Goal: Transaction & Acquisition: Purchase product/service

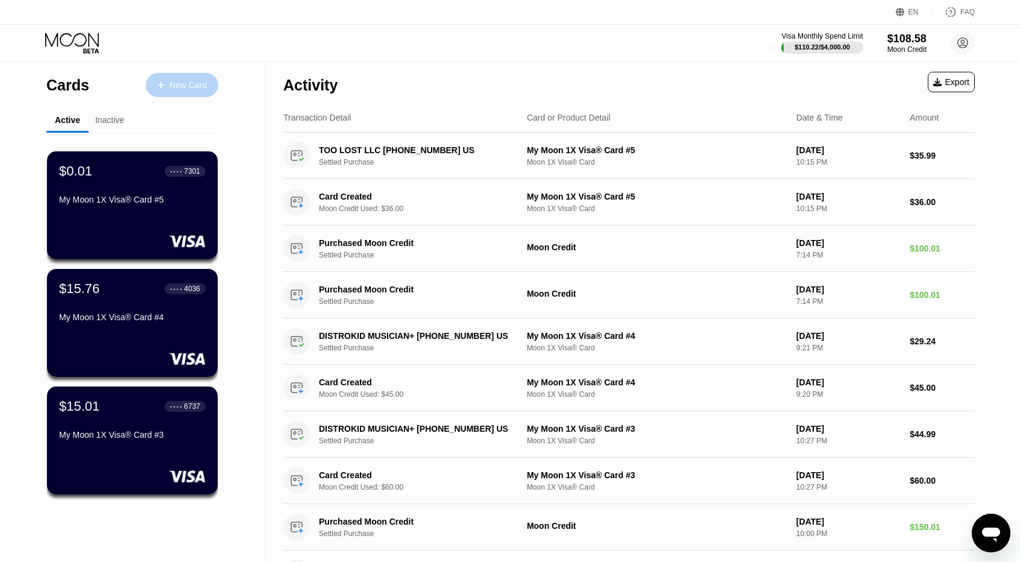
click at [188, 87] on div "New Card" at bounding box center [187, 85] width 37 height 10
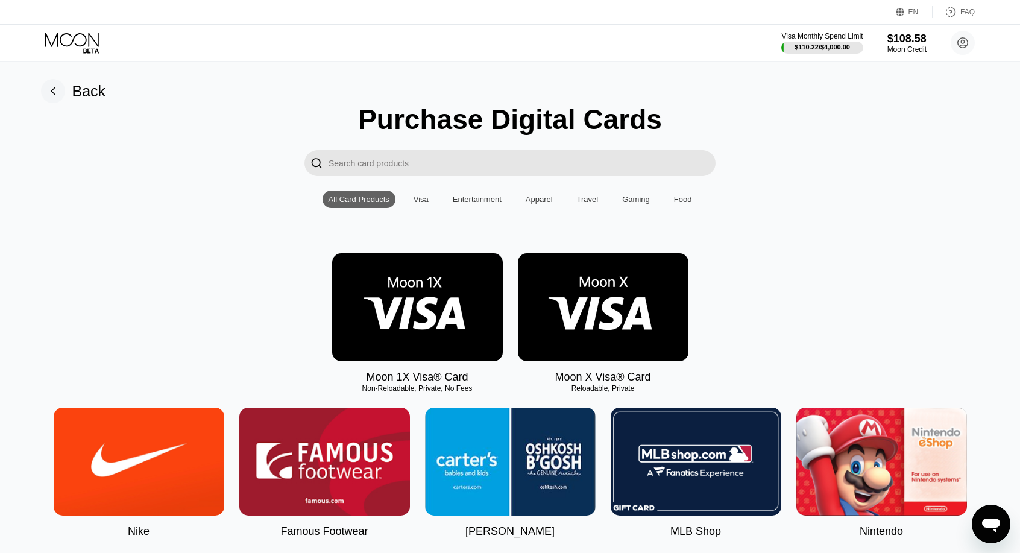
click at [458, 302] on img at bounding box center [417, 307] width 171 height 108
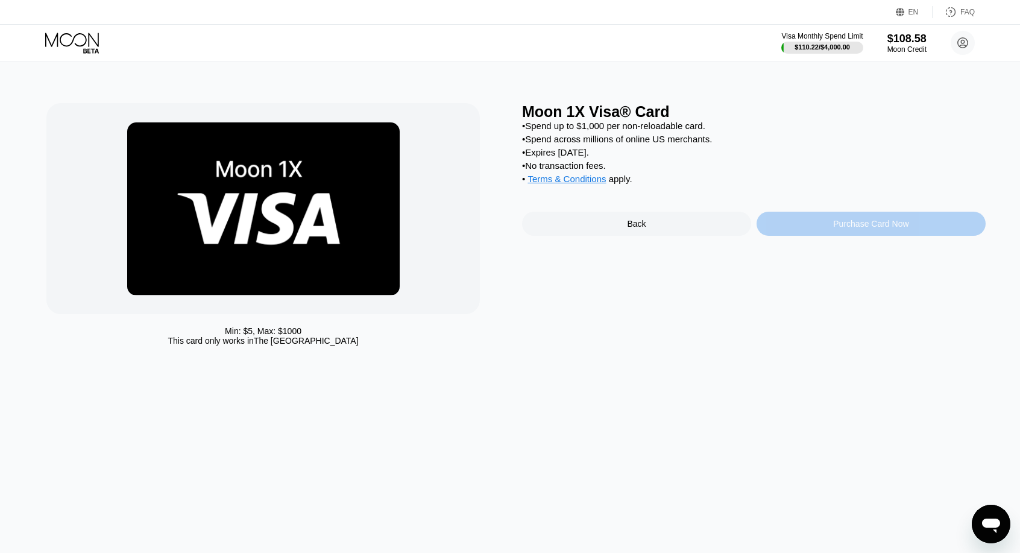
click at [870, 228] on div "Purchase Card Now" at bounding box center [870, 224] width 75 height 10
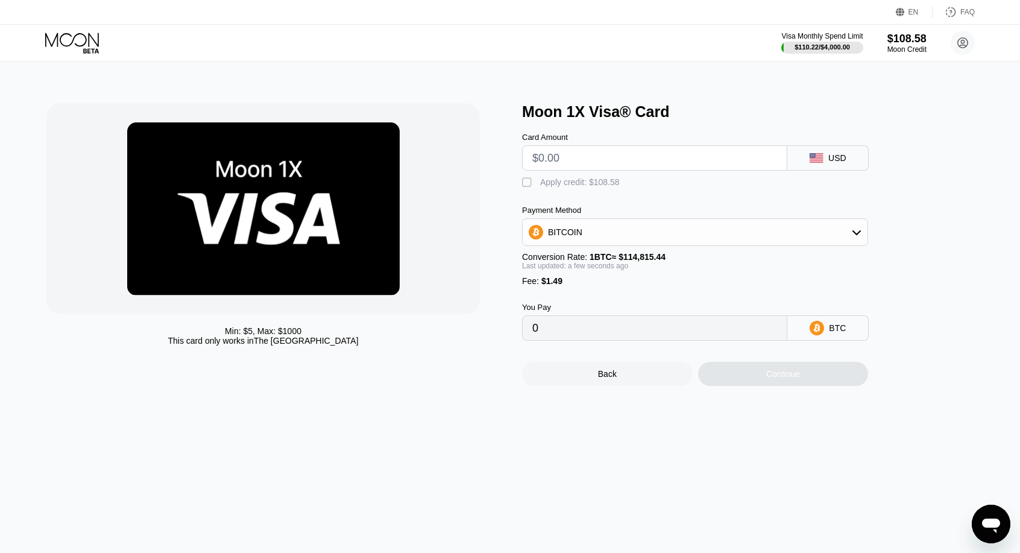
click at [614, 160] on input "text" at bounding box center [654, 158] width 245 height 24
type input "$3"
type input "0.00003911"
type input "$30"
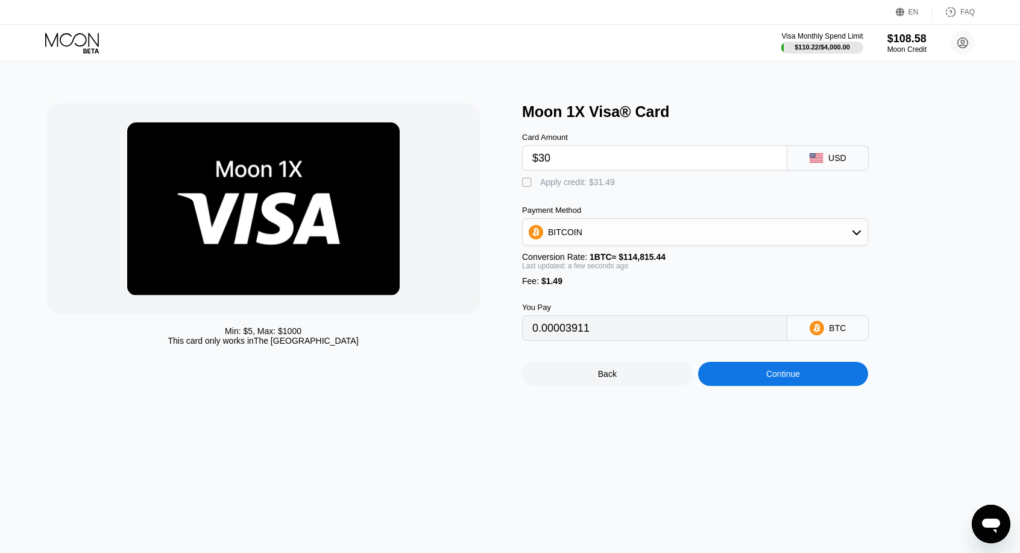
type input "0.00027427"
type input "$30"
click at [594, 187] on div "Apply credit: $31.49" at bounding box center [577, 182] width 75 height 10
type input "0"
click at [768, 378] on div "Continue" at bounding box center [783, 374] width 34 height 10
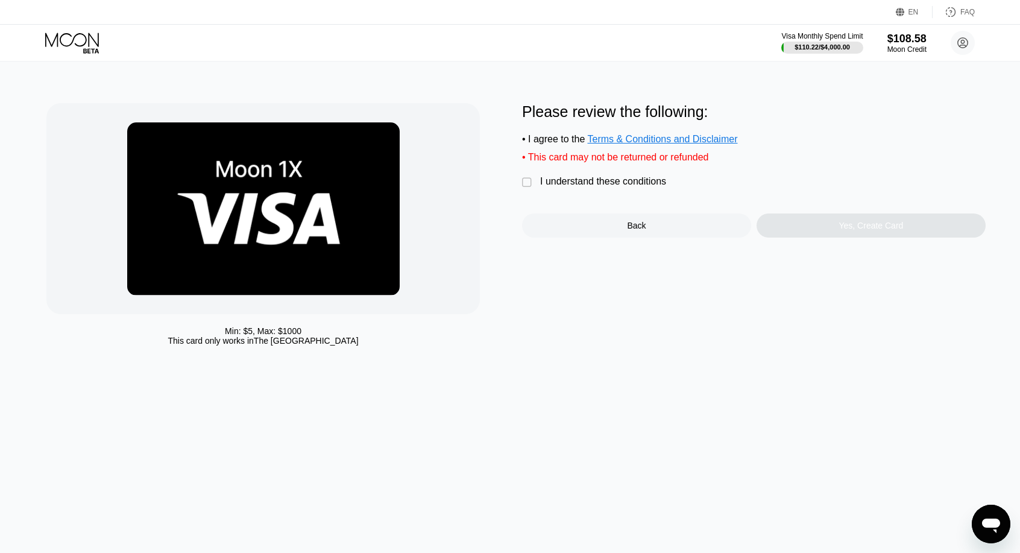
click at [614, 187] on div "I understand these conditions" at bounding box center [603, 181] width 126 height 11
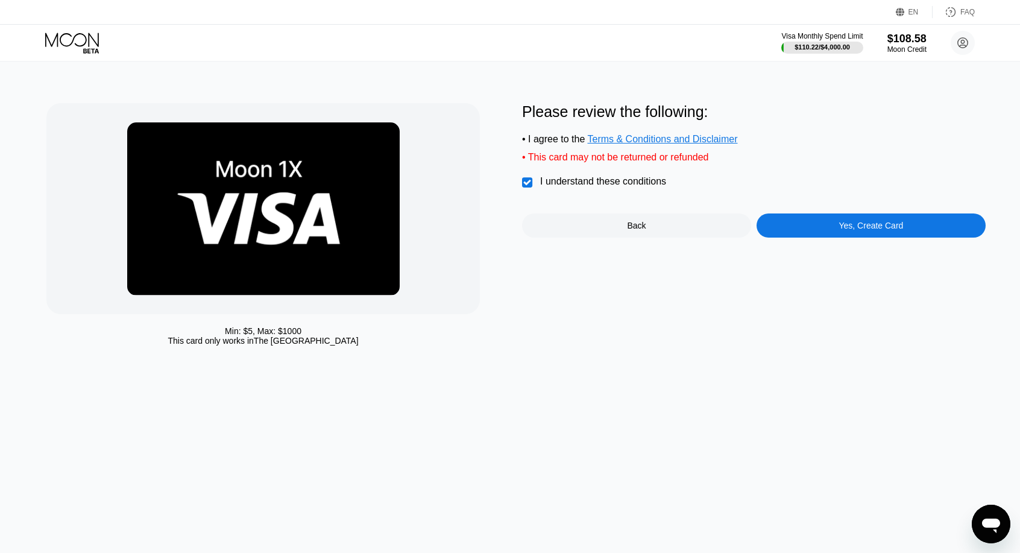
click at [835, 237] on div "Yes, Create Card" at bounding box center [870, 225] width 229 height 24
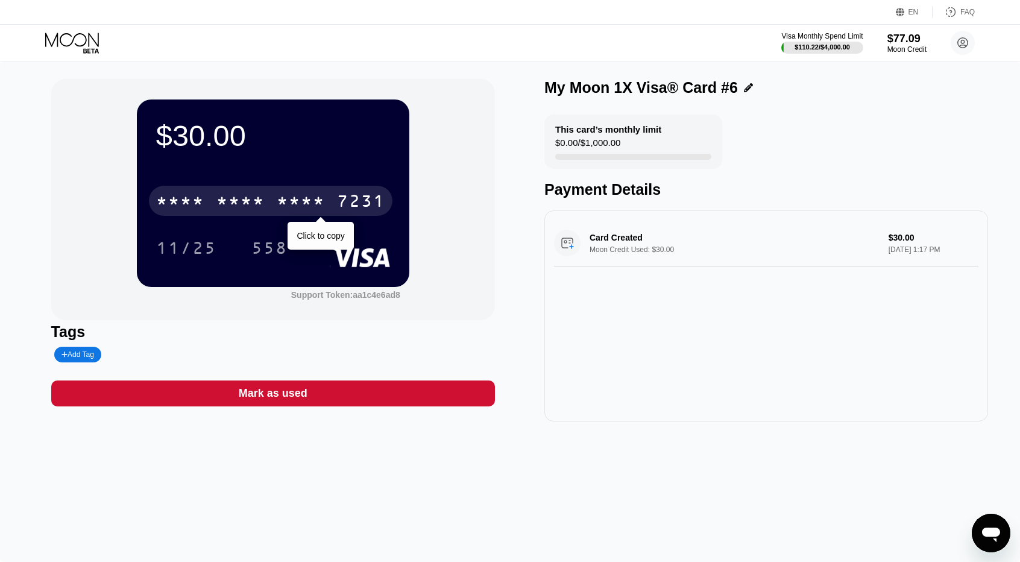
click at [247, 206] on div "* * * *" at bounding box center [240, 202] width 48 height 19
click at [247, 206] on div "6500" at bounding box center [240, 202] width 48 height 19
click at [243, 214] on div "* * * * * * * * * * * * 7231" at bounding box center [270, 201] width 243 height 30
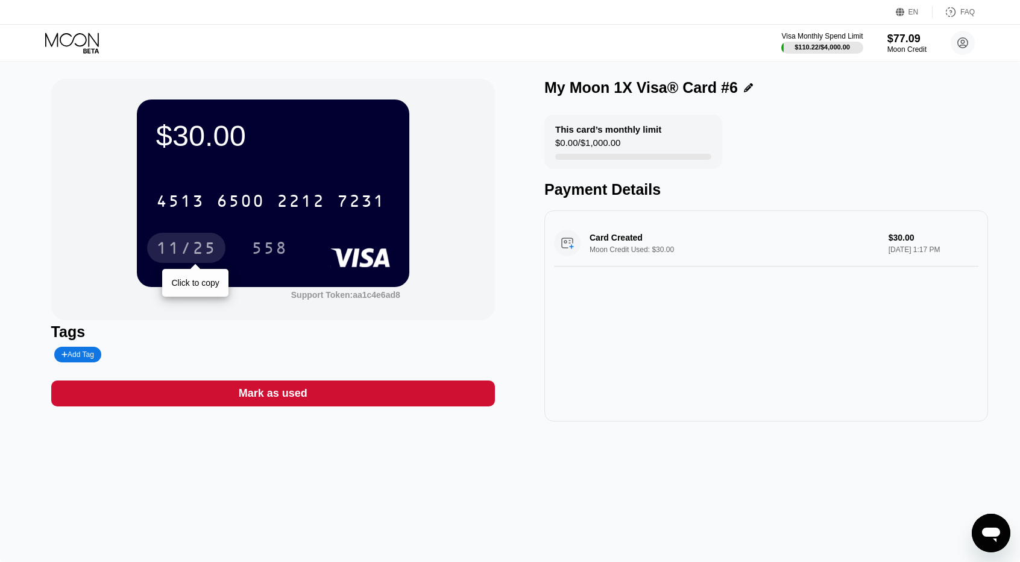
click at [197, 254] on div "11/25" at bounding box center [186, 249] width 60 height 19
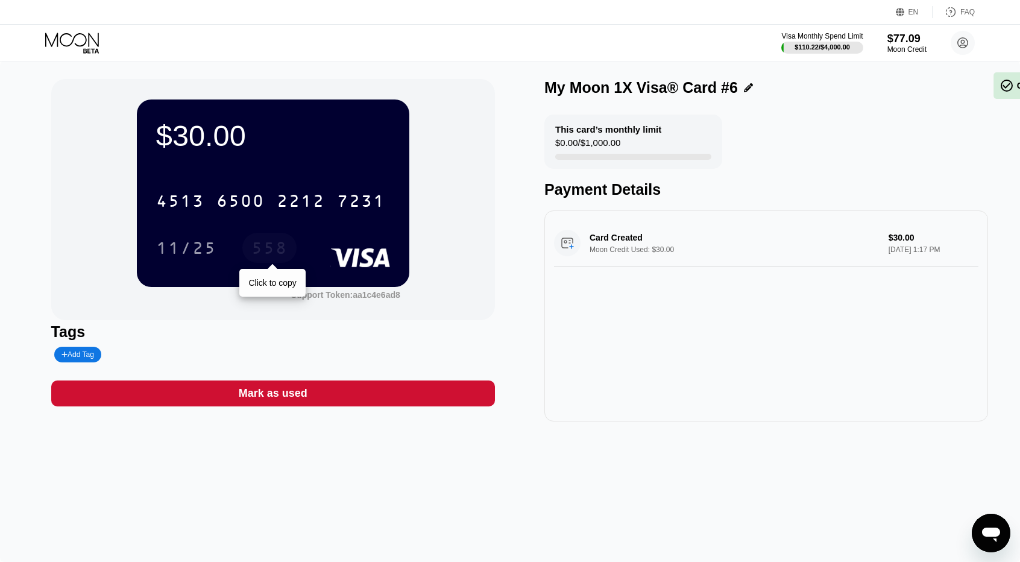
click at [263, 250] on div "558" at bounding box center [269, 249] width 36 height 19
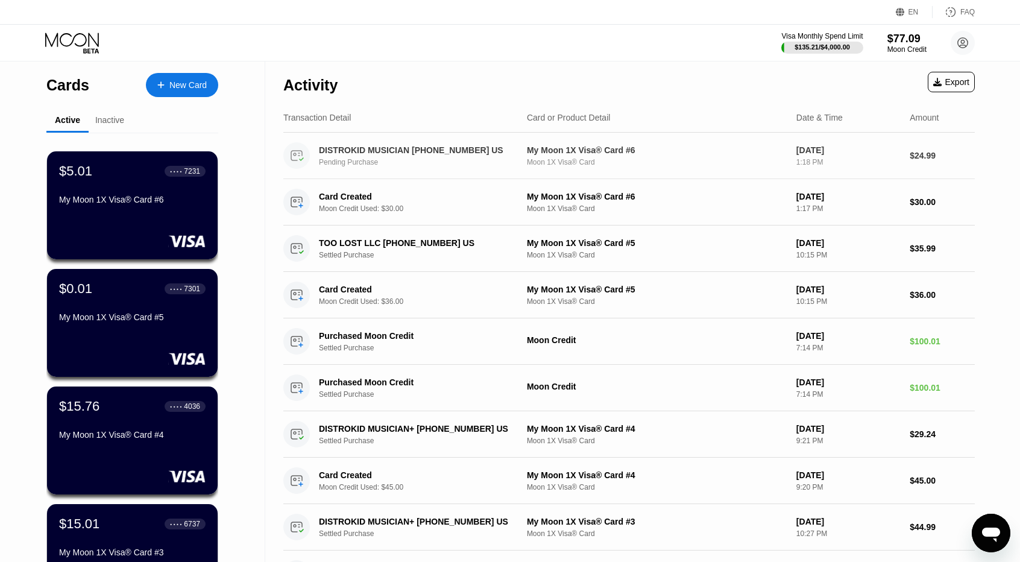
click at [676, 163] on div "Moon 1X Visa® Card" at bounding box center [657, 162] width 260 height 8
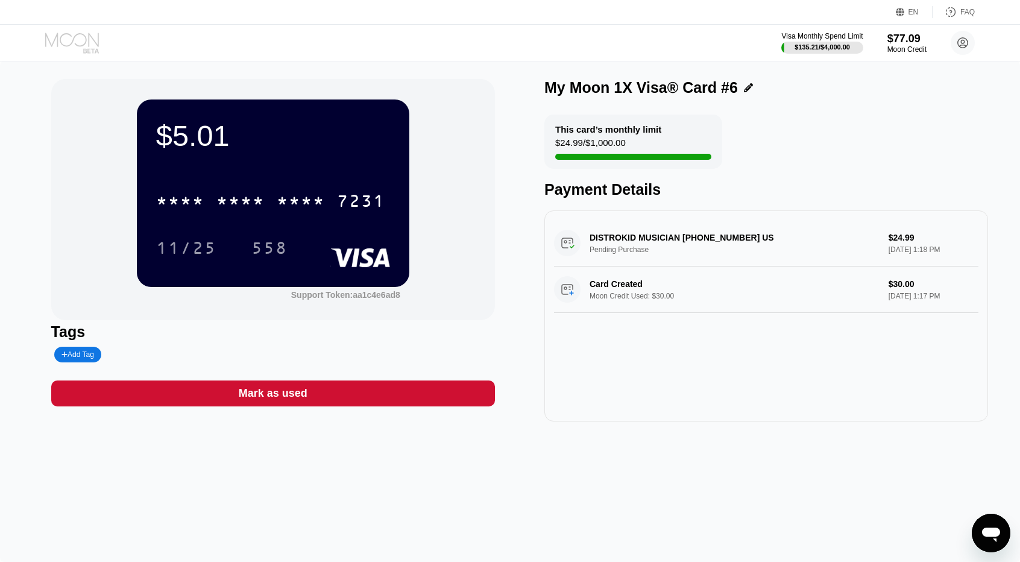
click at [92, 42] on icon at bounding box center [73, 43] width 56 height 21
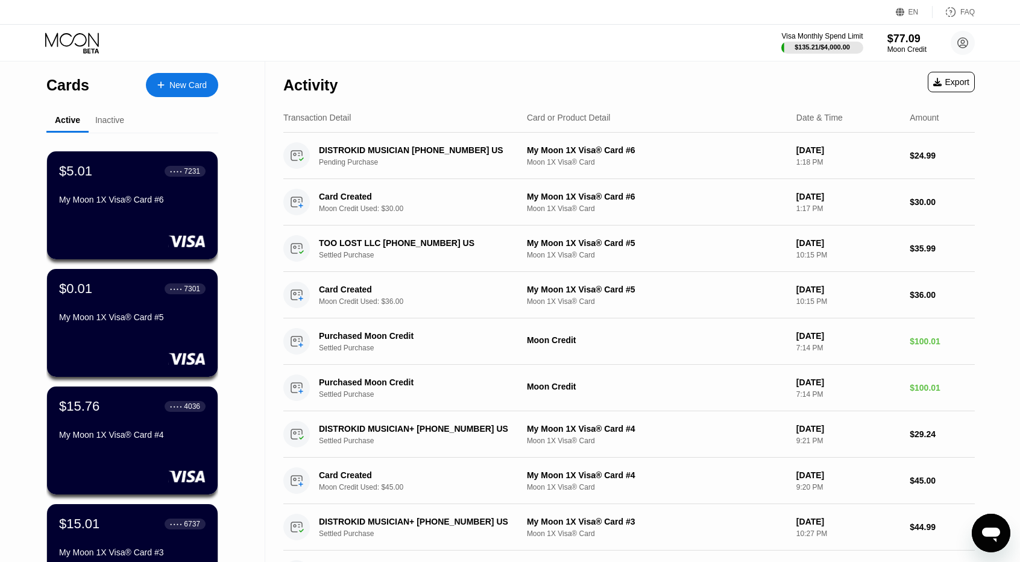
click at [102, 125] on div "Inactive" at bounding box center [109, 120] width 29 height 10
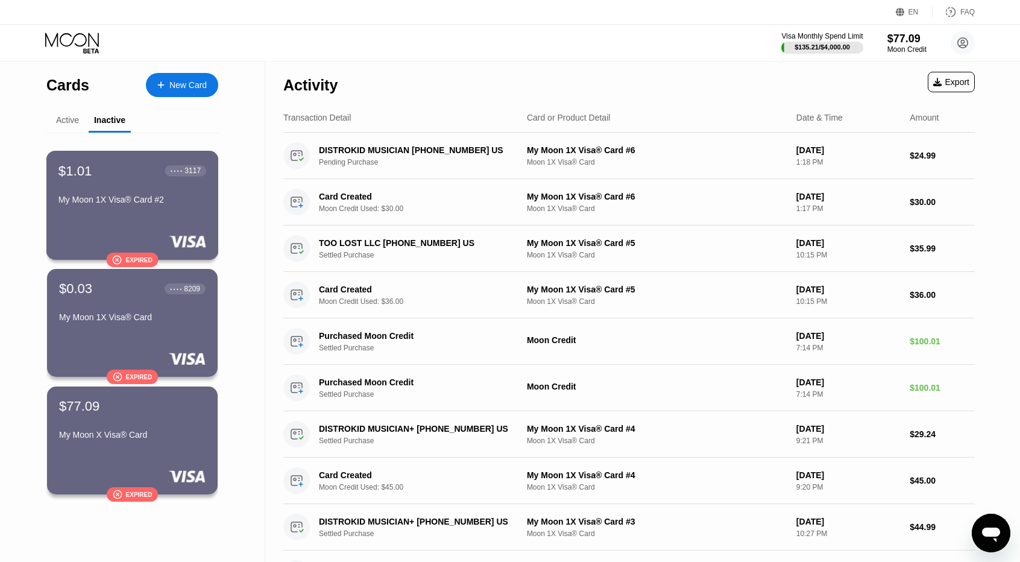
click at [178, 204] on div "My Moon 1X Visa® Card #2" at bounding box center [132, 200] width 148 height 10
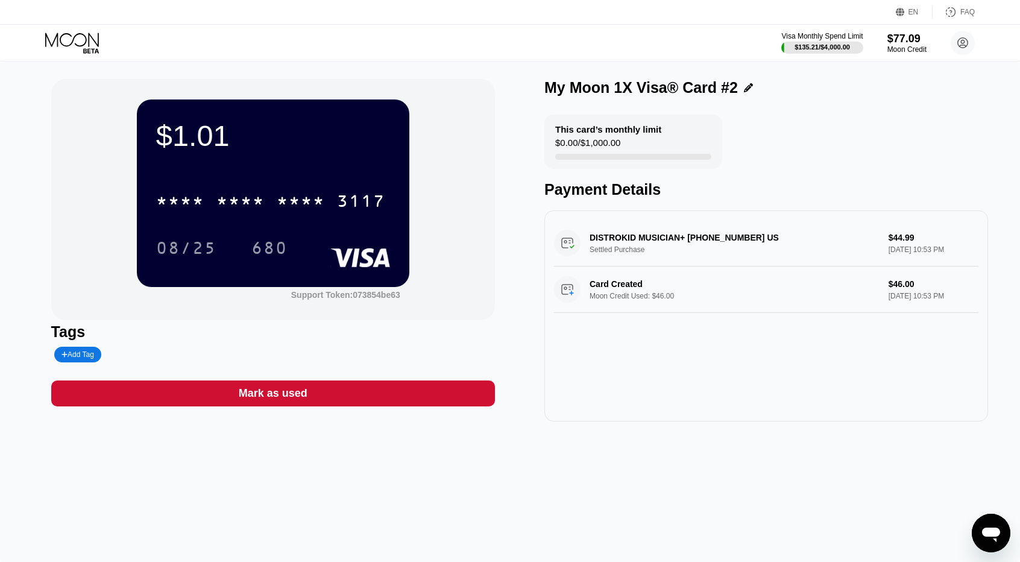
click at [240, 403] on div "Mark as used" at bounding box center [273, 393] width 444 height 26
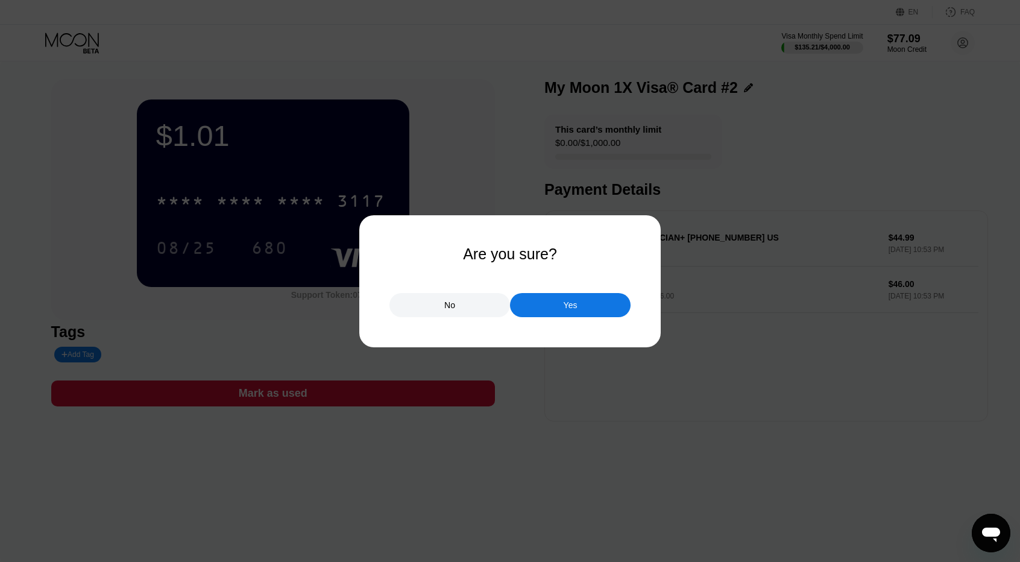
click at [559, 306] on div "Yes" at bounding box center [570, 305] width 121 height 24
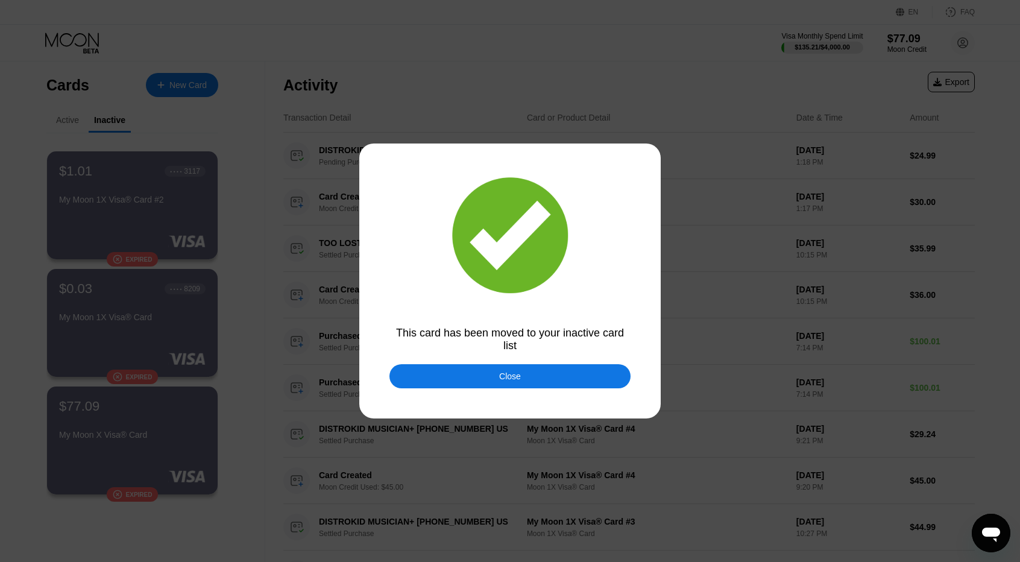
click at [508, 379] on div "Close" at bounding box center [510, 376] width 22 height 10
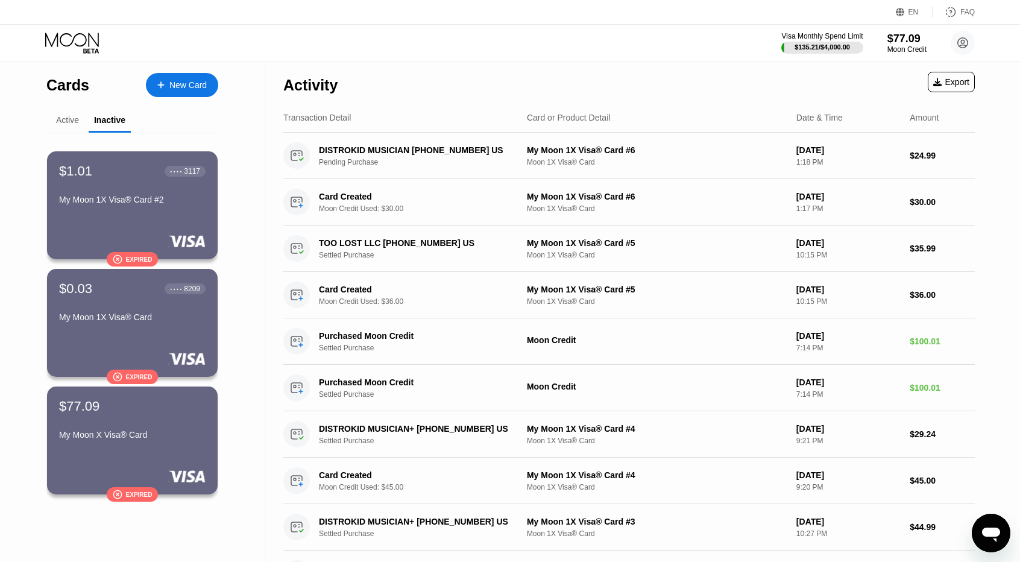
drag, startPoint x: 161, startPoint y: 234, endPoint x: 39, endPoint y: 247, distance: 122.9
click at [39, 247] on div "Cards New Card Active Inactive $5.01 ● ● ● ● 7231 My Moon 1X Visa® Card #6 $0.0…" at bounding box center [132, 408] width 265 height 694
click at [69, 124] on div "Active" at bounding box center [67, 120] width 23 height 10
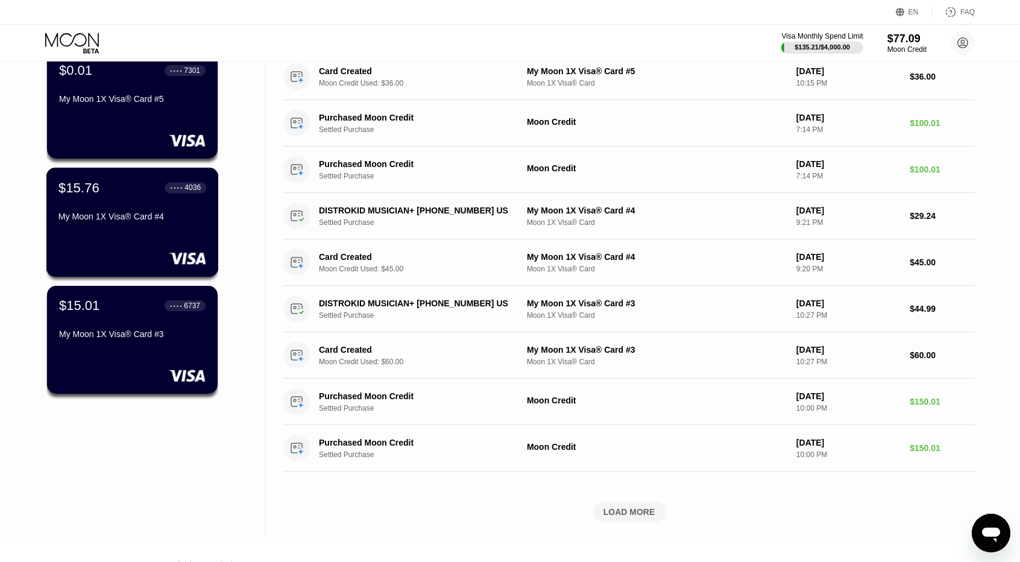
scroll to position [241, 0]
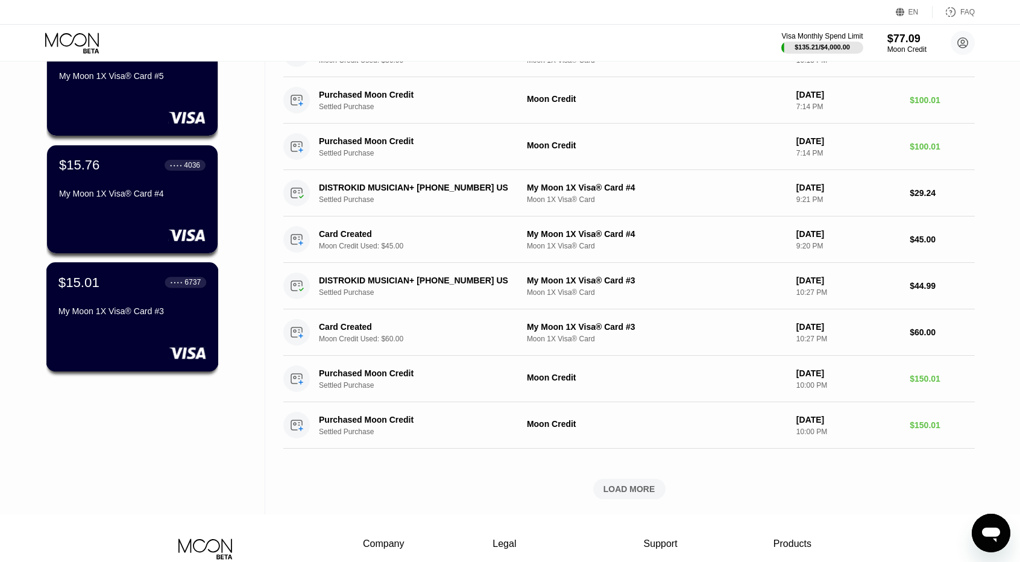
click at [177, 290] on div "● ● ● ● 6737" at bounding box center [186, 282] width 42 height 16
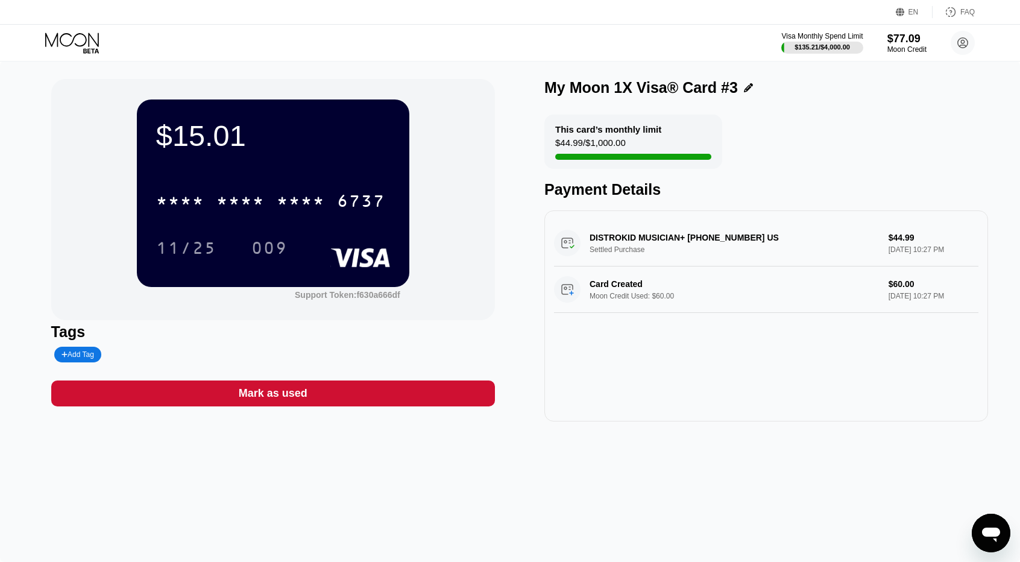
click at [81, 43] on icon at bounding box center [73, 43] width 56 height 21
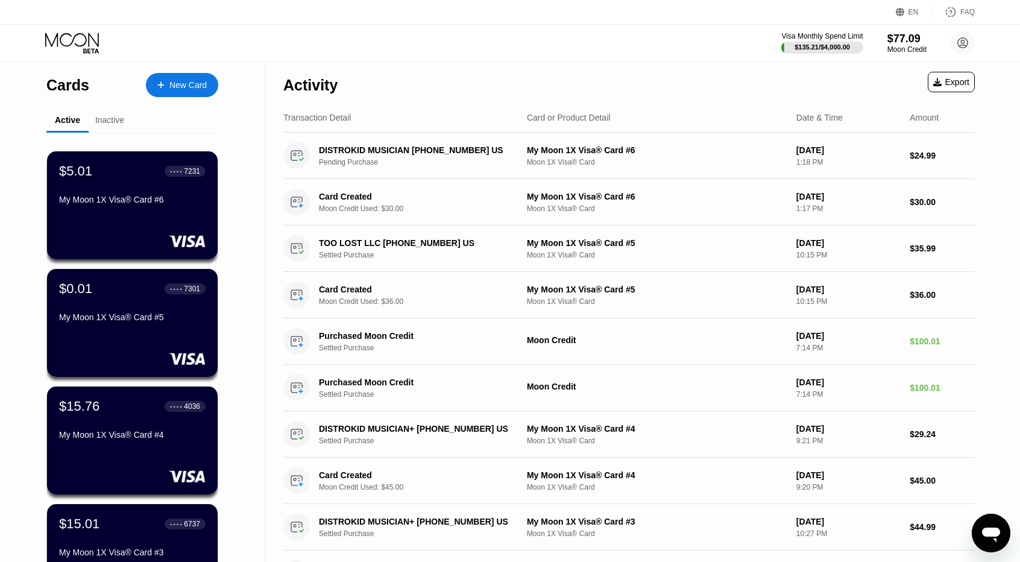
click at [111, 125] on div "Inactive" at bounding box center [109, 120] width 29 height 10
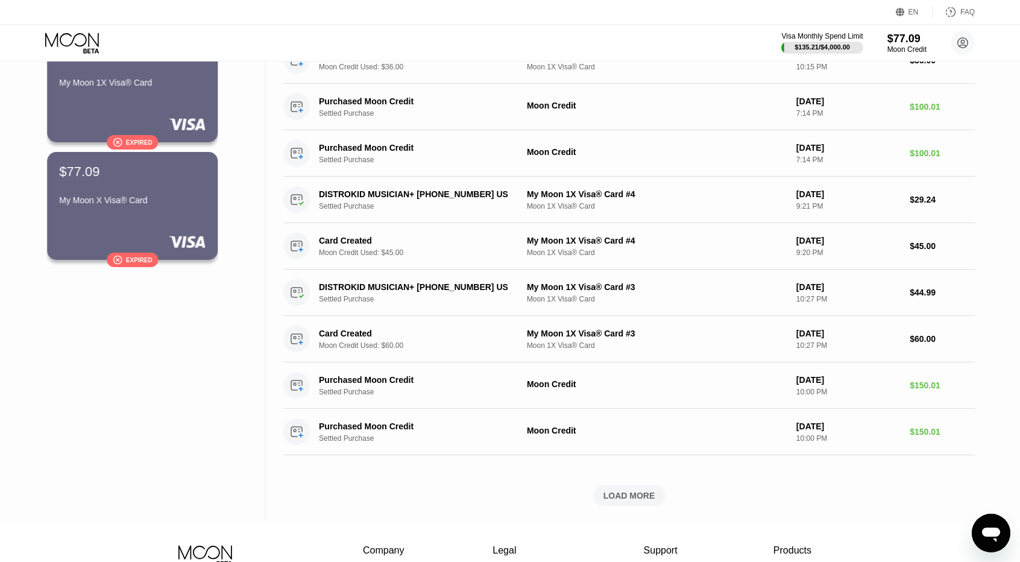
scroll to position [241, 0]
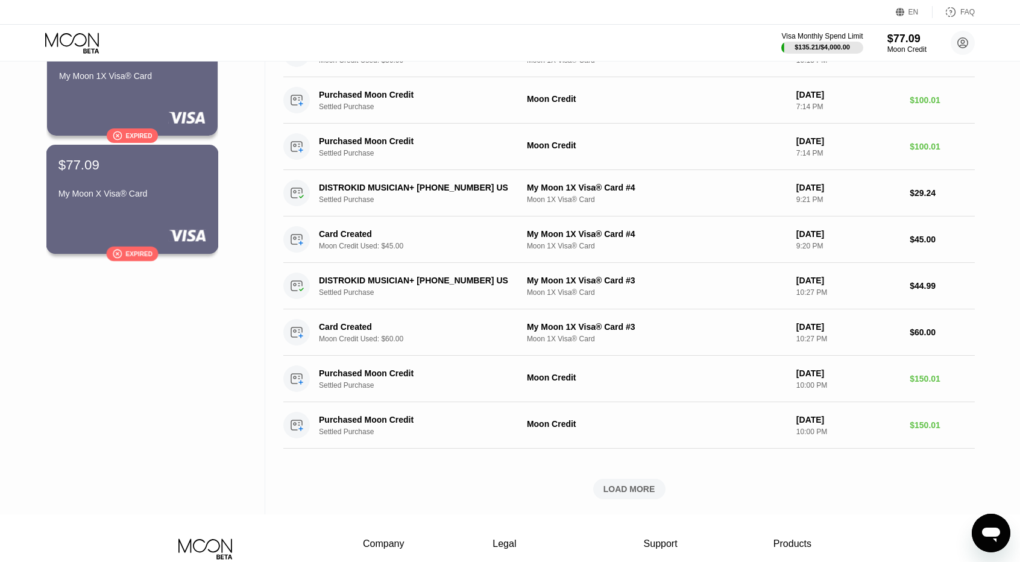
click at [135, 211] on div "$77.09 My Moon X Visa® Card  Expired" at bounding box center [132, 199] width 172 height 109
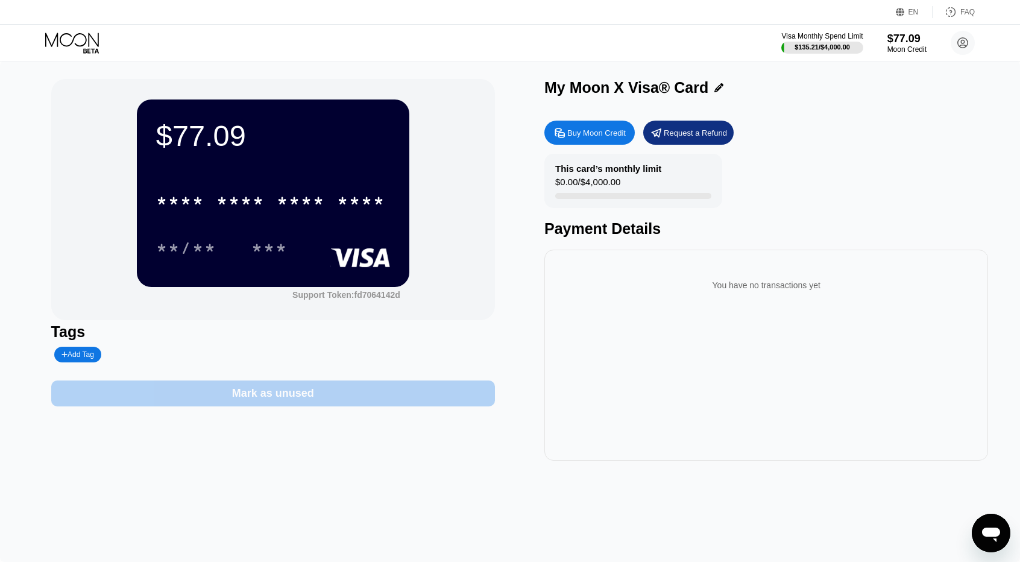
click at [369, 403] on div "Mark as unused" at bounding box center [273, 393] width 444 height 26
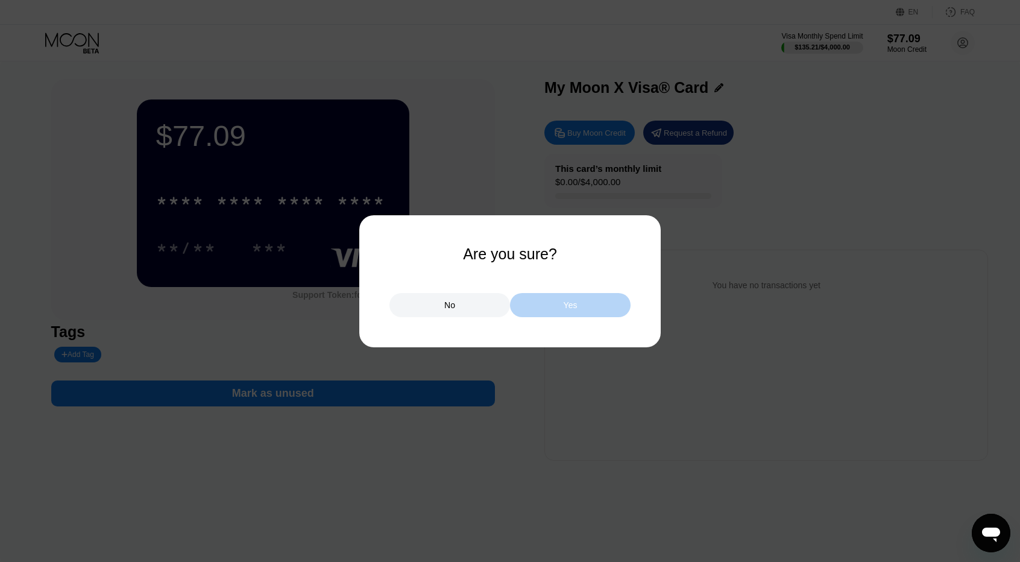
click at [548, 306] on div "Yes" at bounding box center [570, 305] width 121 height 24
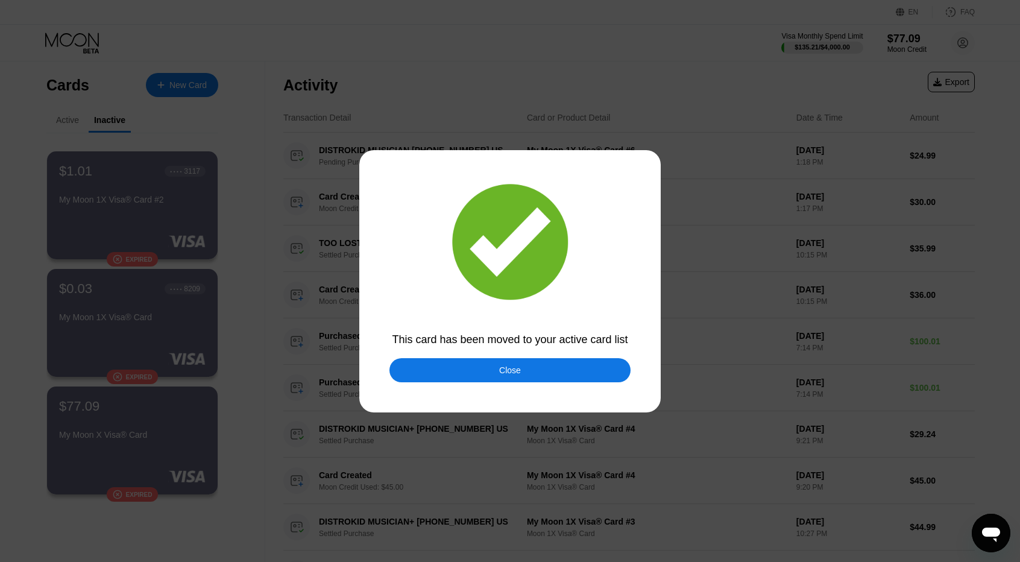
click at [470, 371] on div "Close" at bounding box center [509, 370] width 241 height 24
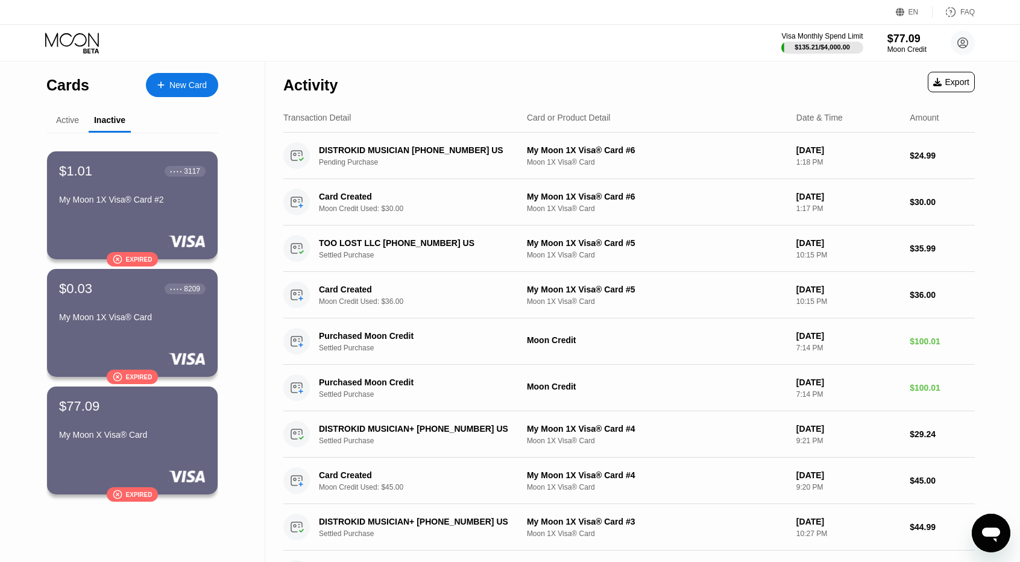
click at [83, 125] on div "Active" at bounding box center [67, 121] width 42 height 24
click at [81, 123] on div "Active" at bounding box center [67, 121] width 42 height 24
click at [72, 120] on div "Active" at bounding box center [67, 120] width 23 height 10
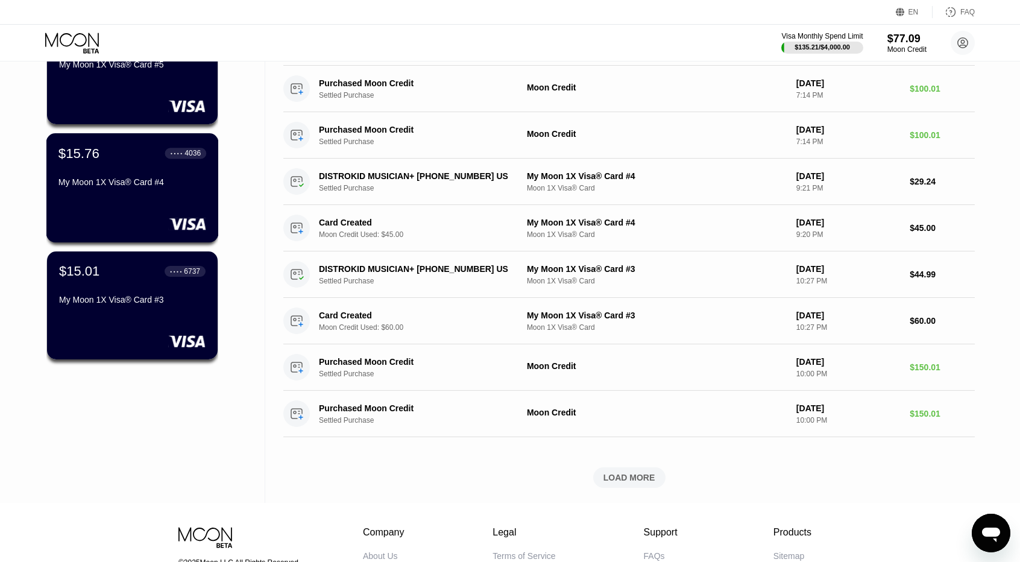
scroll to position [241, 0]
